Goal: Information Seeking & Learning: Learn about a topic

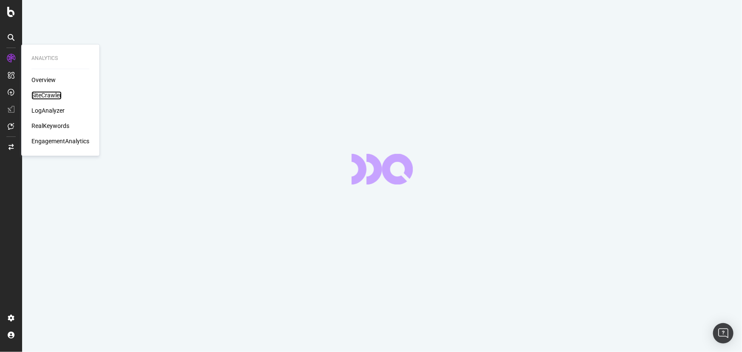
click at [49, 91] on div "SiteCrawler" at bounding box center [46, 95] width 30 height 9
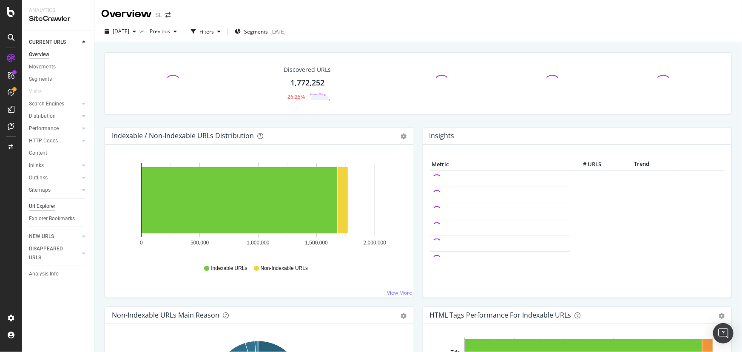
click at [51, 205] on div "Url Explorer" at bounding box center [42, 206] width 26 height 9
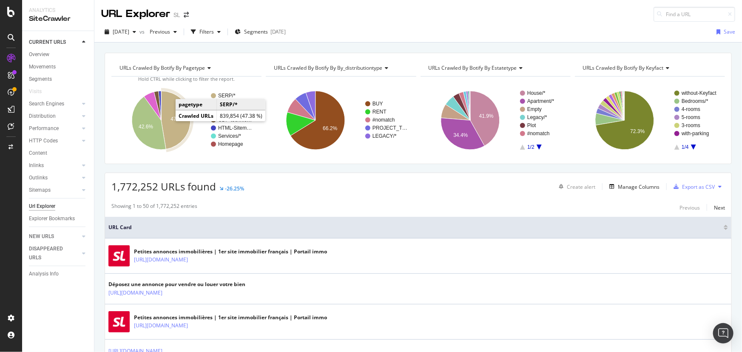
click at [171, 117] on text "47.4%" at bounding box center [178, 119] width 14 height 6
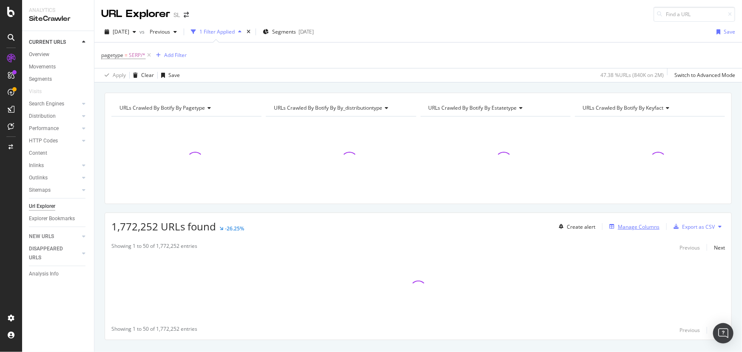
click at [634, 227] on div "Manage Columns" at bounding box center [639, 226] width 42 height 7
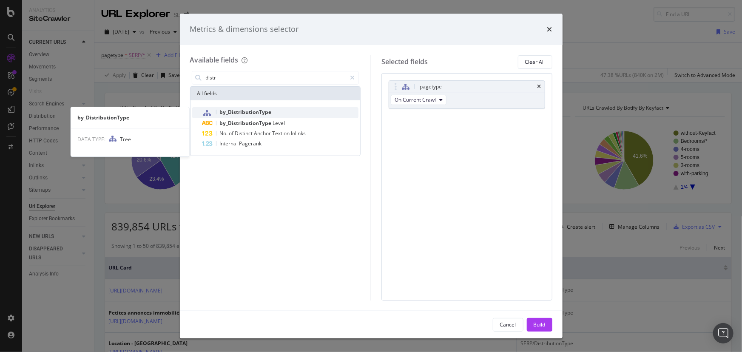
click at [296, 110] on div "by_DistributionType" at bounding box center [280, 112] width 156 height 11
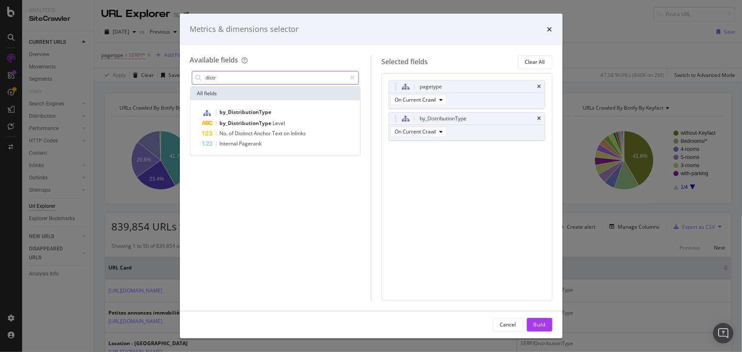
click at [243, 77] on input "distr" at bounding box center [276, 77] width 142 height 13
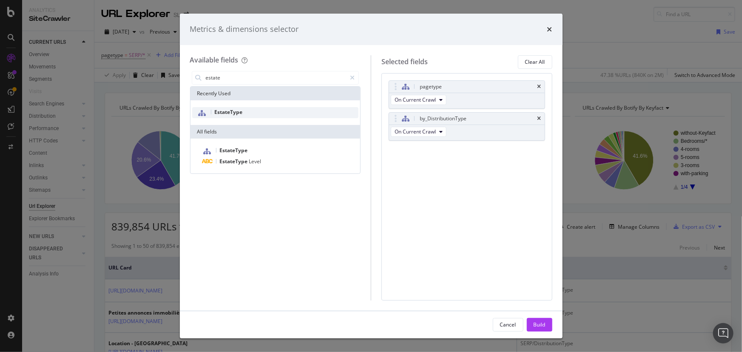
click at [259, 111] on div "EstateType" at bounding box center [275, 112] width 167 height 11
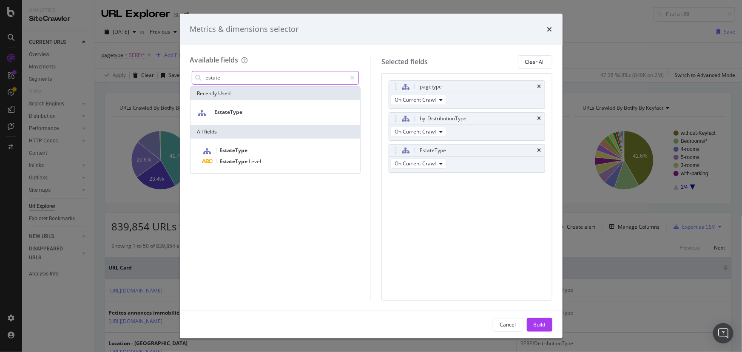
click at [244, 77] on input "estate" at bounding box center [276, 77] width 142 height 13
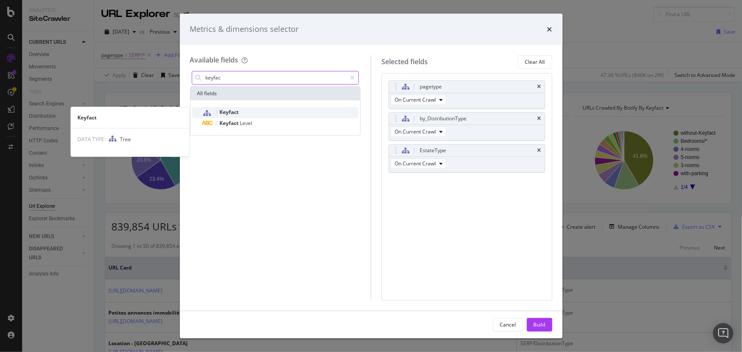
type input "keyfac"
click at [236, 112] on span "Keyfact" at bounding box center [229, 111] width 19 height 7
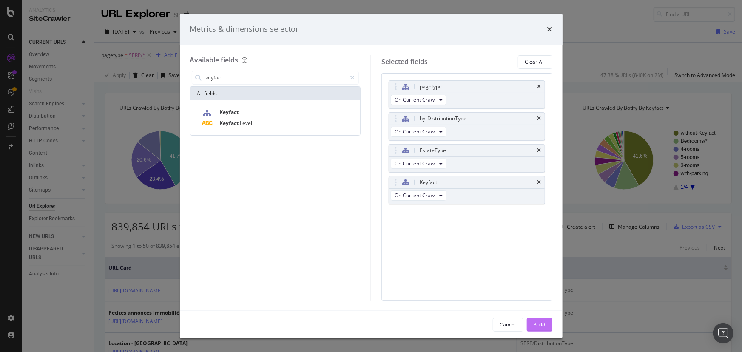
click at [544, 322] on div "Build" at bounding box center [540, 324] width 12 height 7
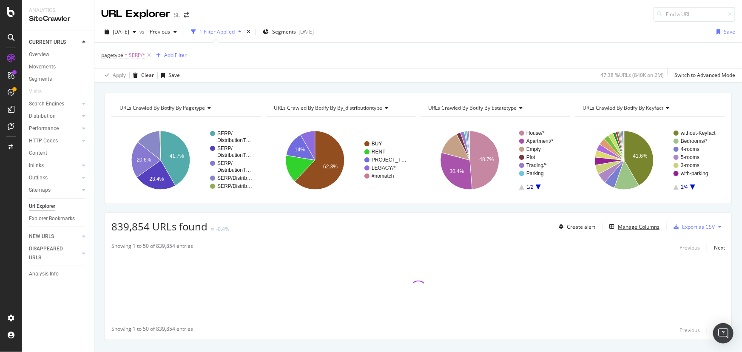
scroll to position [17, 0]
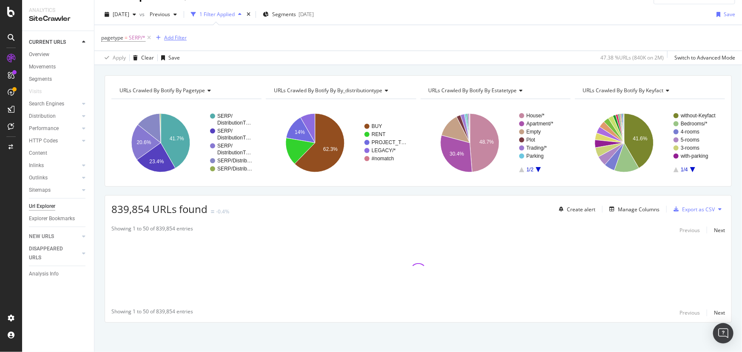
click at [179, 38] on div "Add Filter" at bounding box center [175, 37] width 23 height 7
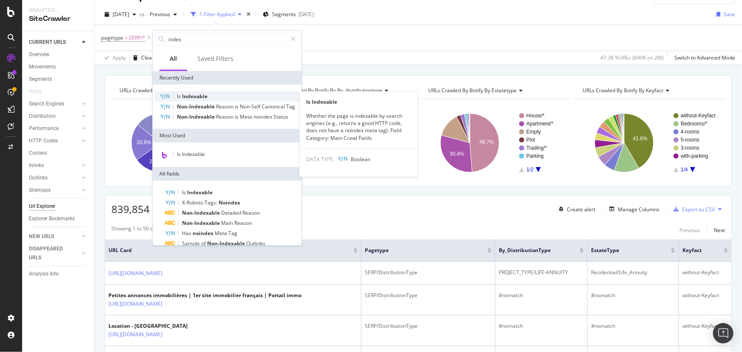
type input "index"
click at [223, 97] on div "Is Indexable" at bounding box center [226, 96] width 145 height 10
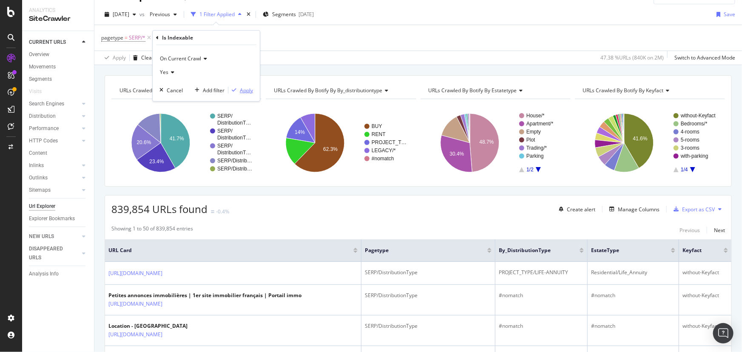
click at [241, 89] on div "Apply" at bounding box center [246, 89] width 13 height 7
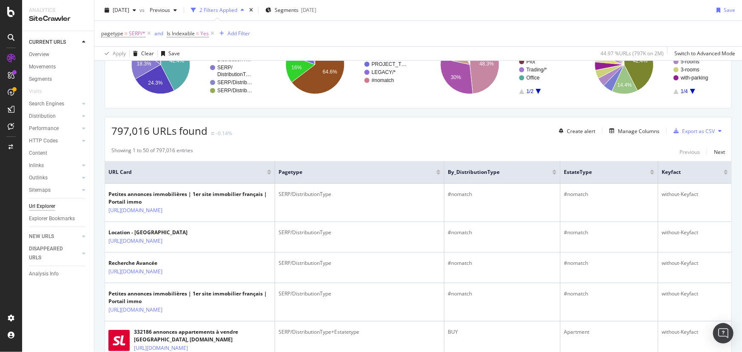
scroll to position [95, 0]
click at [692, 130] on div "Export as CSV" at bounding box center [698, 131] width 33 height 7
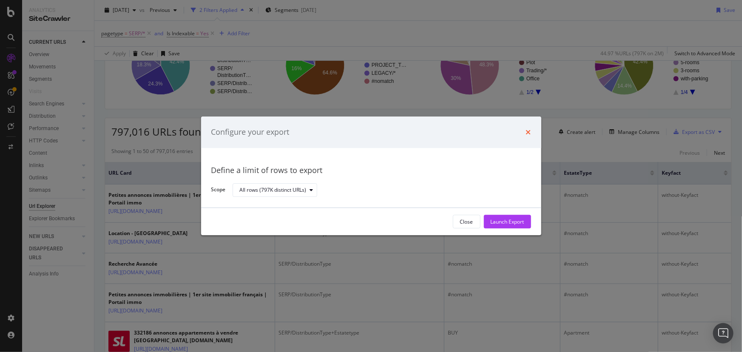
click at [529, 131] on icon "times" at bounding box center [528, 132] width 5 height 7
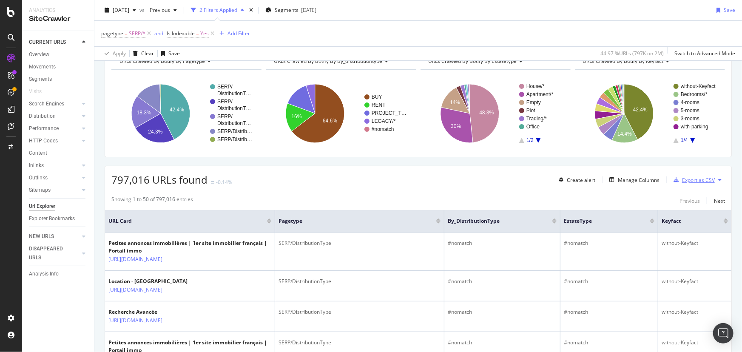
scroll to position [0, 0]
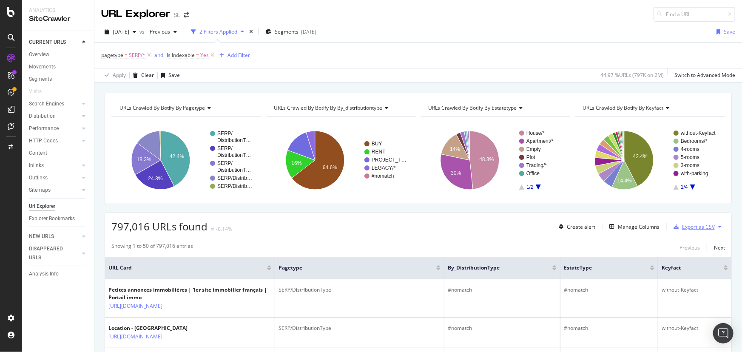
click at [694, 225] on div "Export as CSV" at bounding box center [698, 226] width 33 height 7
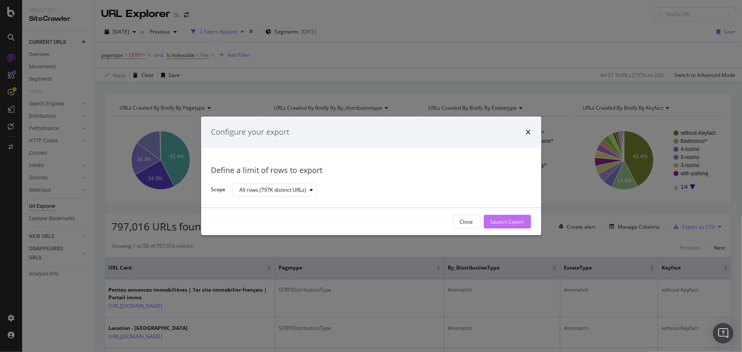
click at [511, 218] on div "Launch Export" at bounding box center [508, 221] width 34 height 7
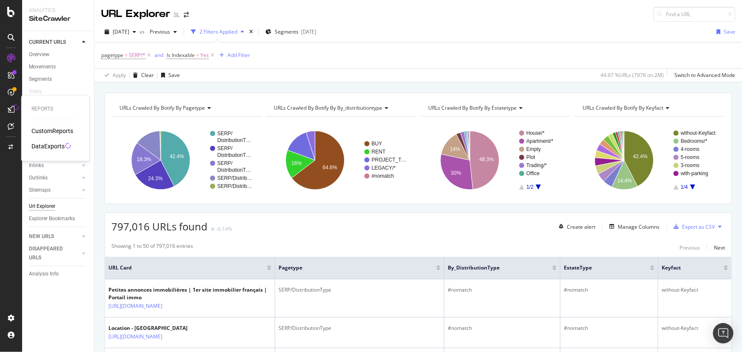
click at [51, 143] on div "DataExports" at bounding box center [47, 146] width 33 height 9
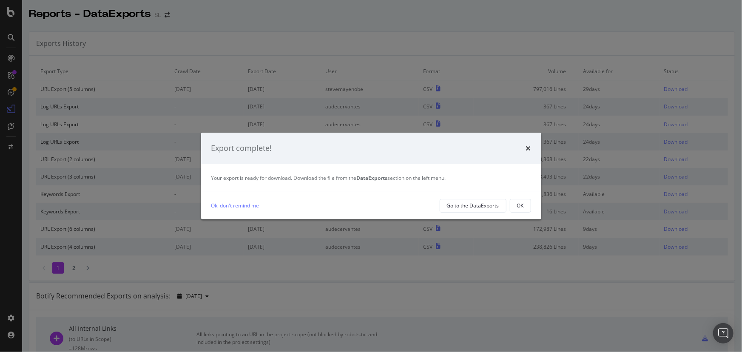
click at [536, 205] on div "Ok, don't remind me Go to the DataExports OK" at bounding box center [371, 205] width 340 height 27
click at [525, 205] on button "OK" at bounding box center [520, 206] width 21 height 14
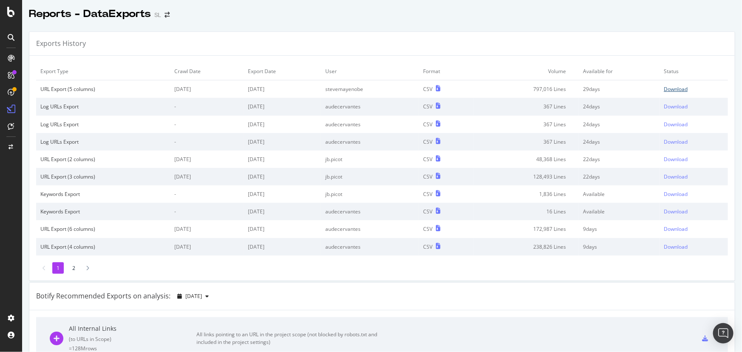
click at [672, 85] on div "Download" at bounding box center [676, 88] width 24 height 7
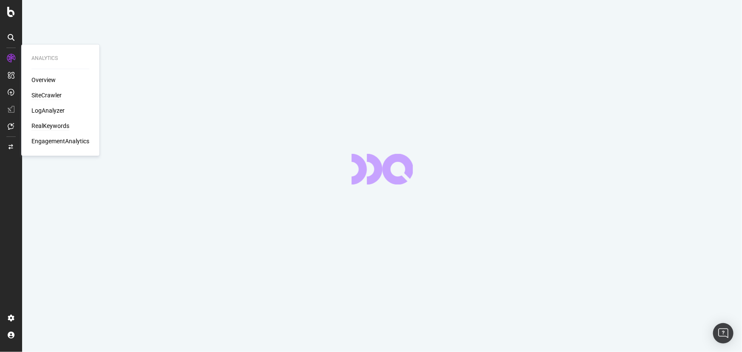
click at [56, 123] on div "RealKeywords" at bounding box center [50, 126] width 38 height 9
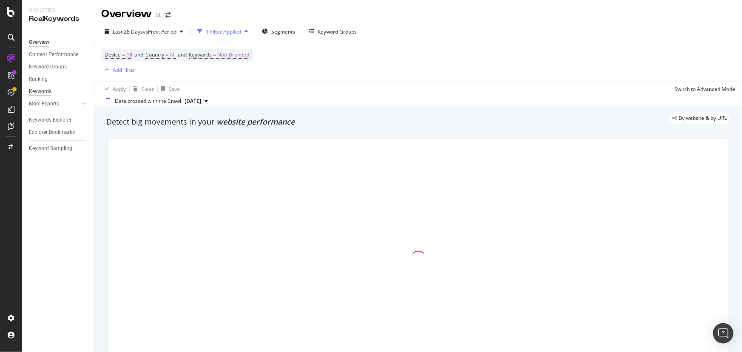
click at [43, 92] on div "Keywords" at bounding box center [40, 91] width 23 height 9
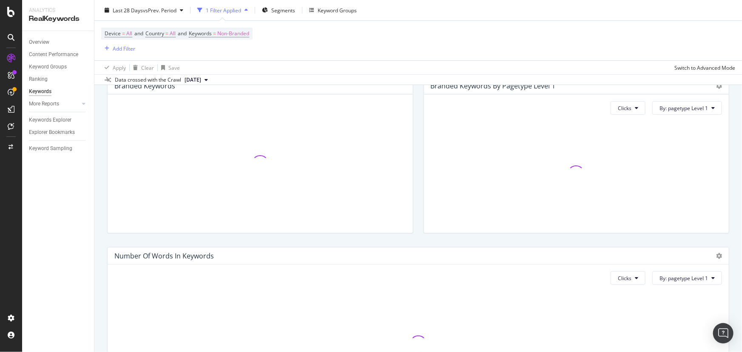
scroll to position [242, 0]
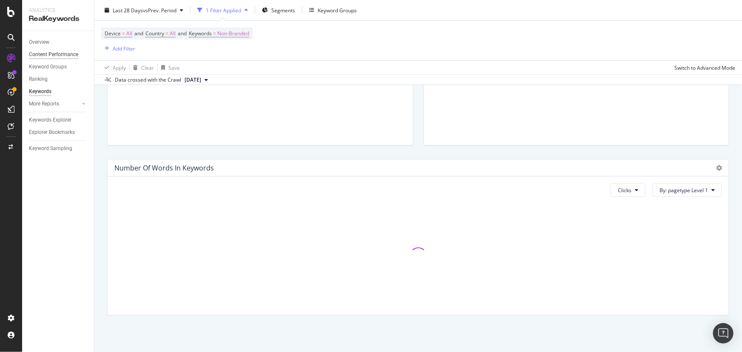
click at [45, 57] on div "Content Performance" at bounding box center [53, 54] width 49 height 9
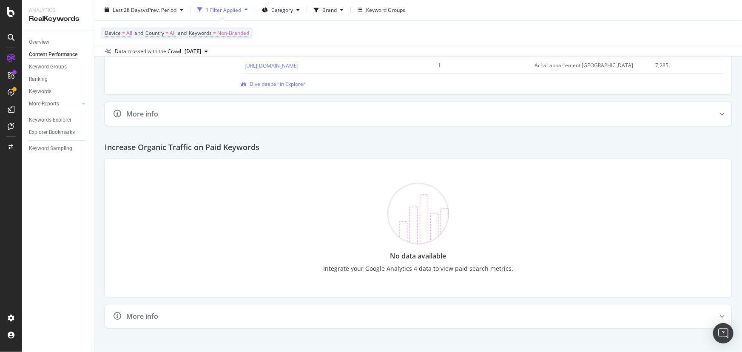
scroll to position [1178, 0]
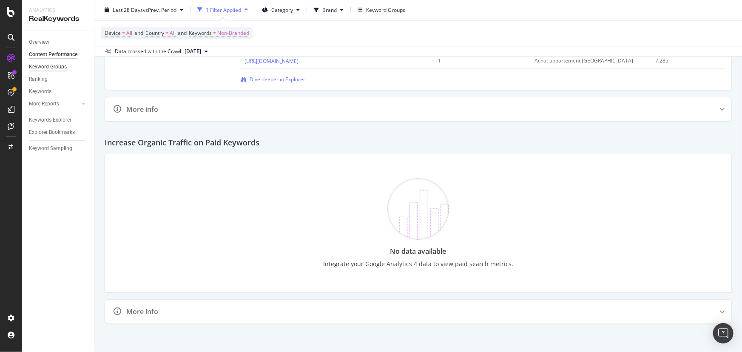
click at [54, 65] on div "Keyword Groups" at bounding box center [48, 67] width 38 height 9
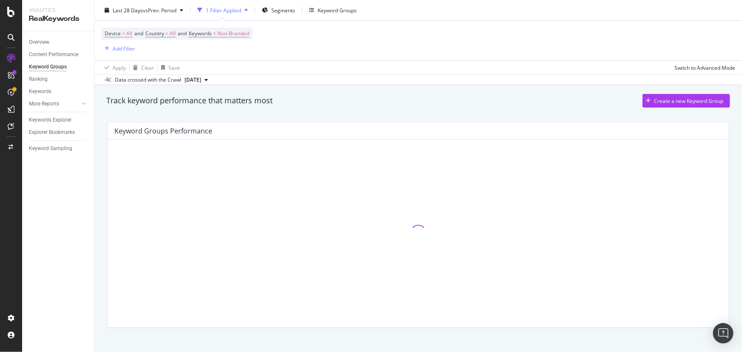
scroll to position [35, 0]
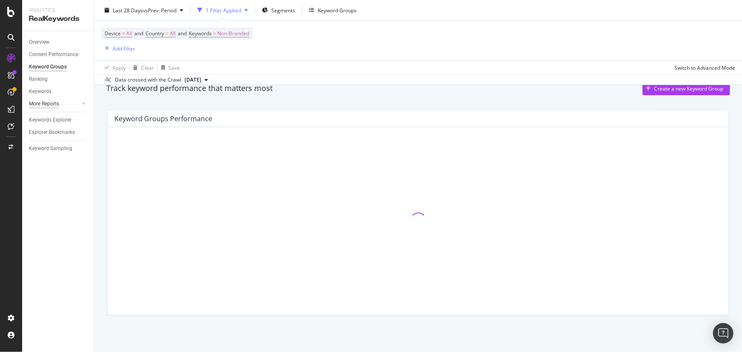
click at [45, 107] on div "More Reports" at bounding box center [44, 104] width 30 height 9
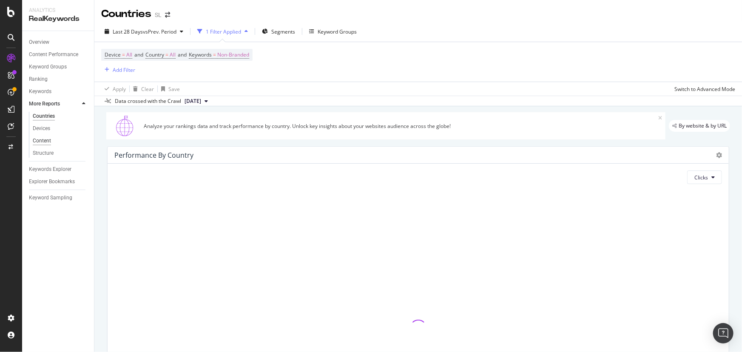
click at [43, 142] on div "Content" at bounding box center [42, 141] width 18 height 9
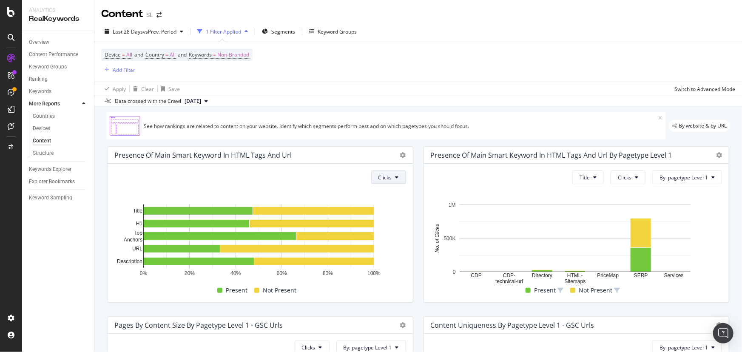
click at [390, 178] on button "Clicks" at bounding box center [388, 178] width 35 height 14
click at [412, 177] on div "Presence Of Main Smart Keyword In HTML Tags and Url Clicks Hold CTRL while clic…" at bounding box center [260, 224] width 316 height 170
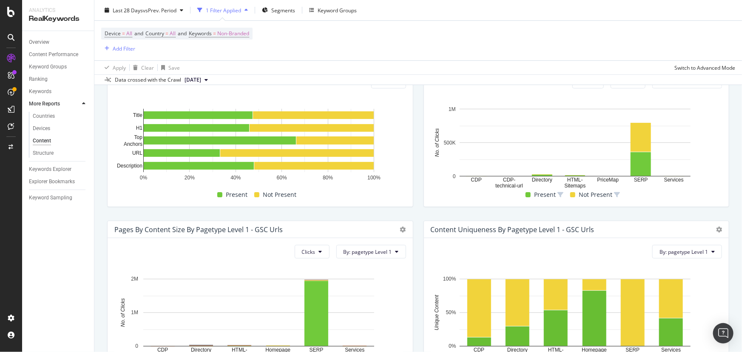
scroll to position [18, 0]
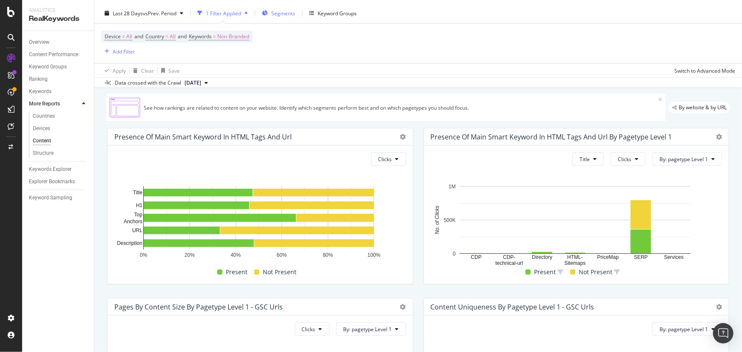
click at [293, 12] on span "Segments" at bounding box center [283, 13] width 24 height 7
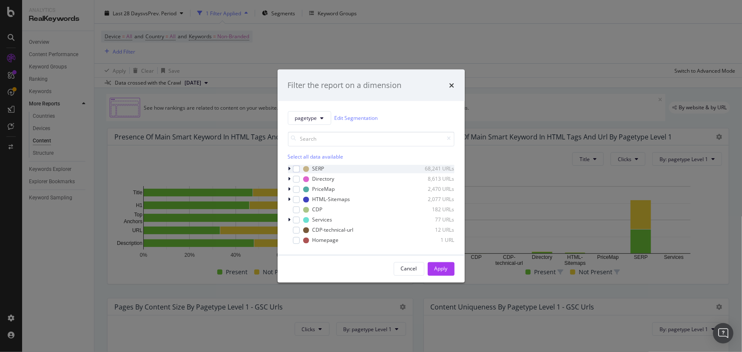
click at [289, 169] on icon "modal" at bounding box center [289, 168] width 3 height 5
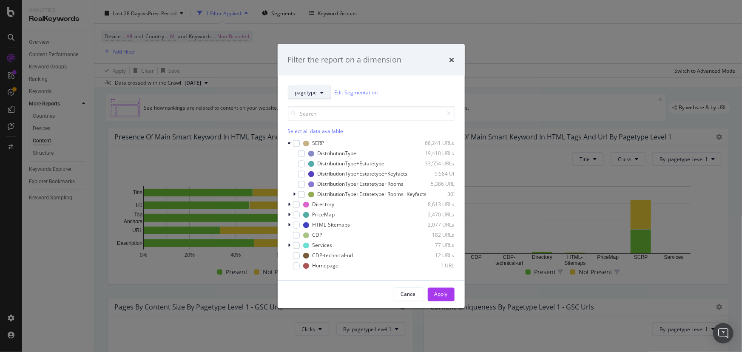
click at [321, 90] on icon "modal" at bounding box center [322, 92] width 3 height 5
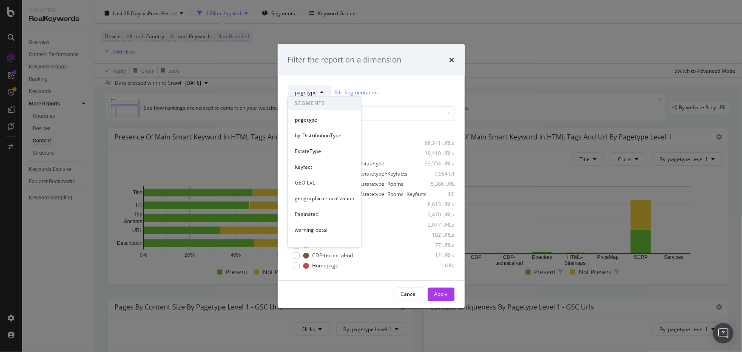
click at [234, 165] on div "Filter the report on a dimension pagetype Edit Segmentation Select all data ava…" at bounding box center [371, 176] width 742 height 352
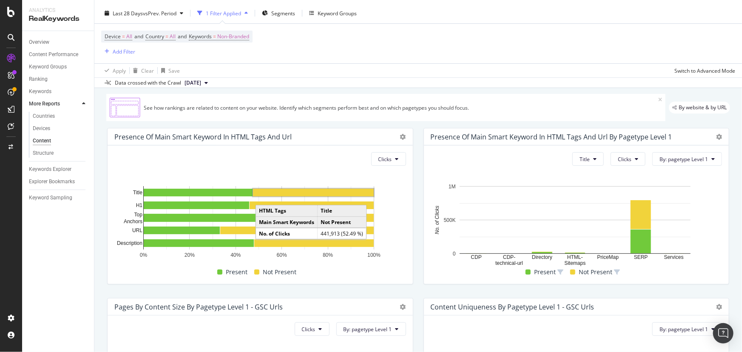
click at [279, 193] on rect "A chart." at bounding box center [313, 193] width 121 height 8
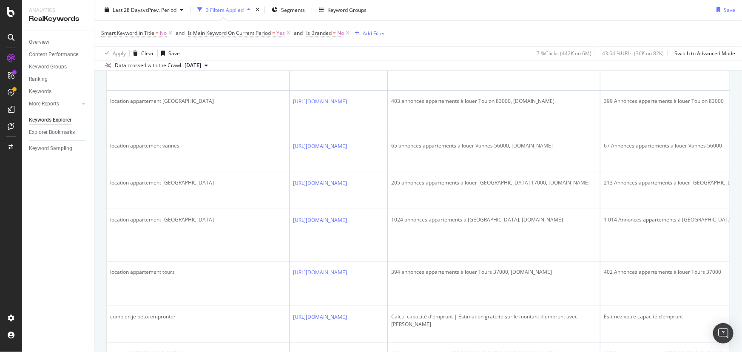
scroll to position [1276, 0]
